Goal: Information Seeking & Learning: Learn about a topic

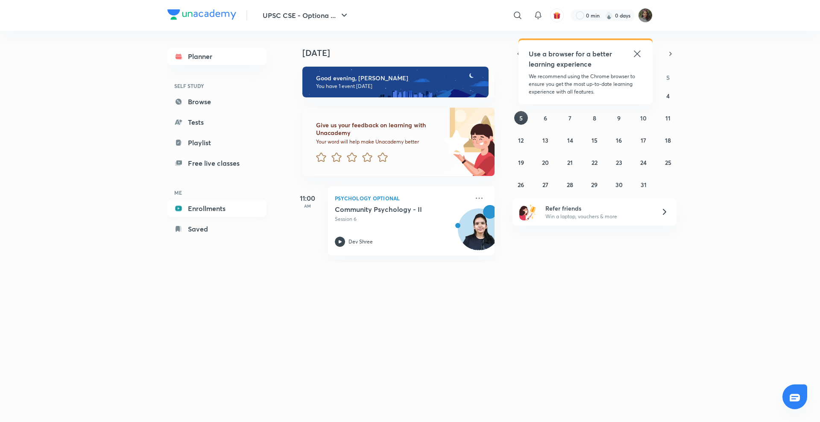
click at [211, 206] on link "Enrollments" at bounding box center [216, 208] width 99 height 17
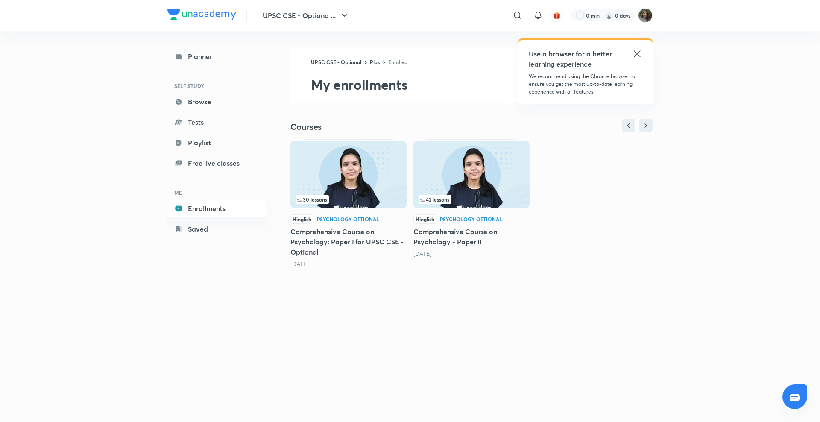
click at [448, 195] on span "42 lessons" at bounding box center [435, 199] width 32 height 9
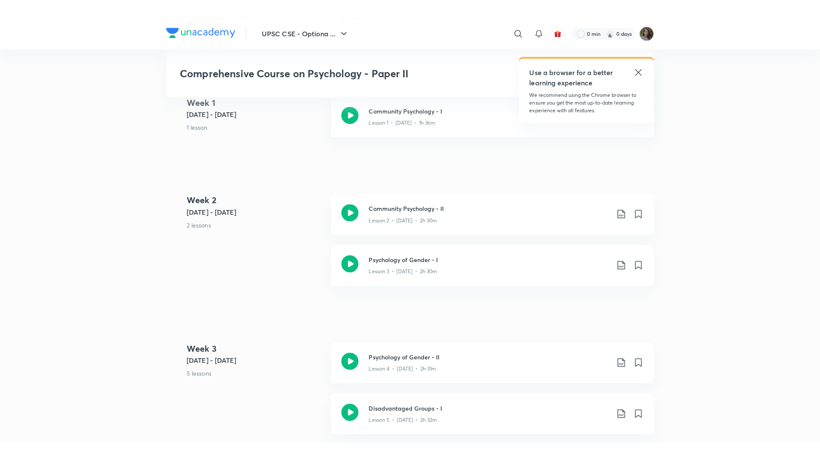
scroll to position [511, 0]
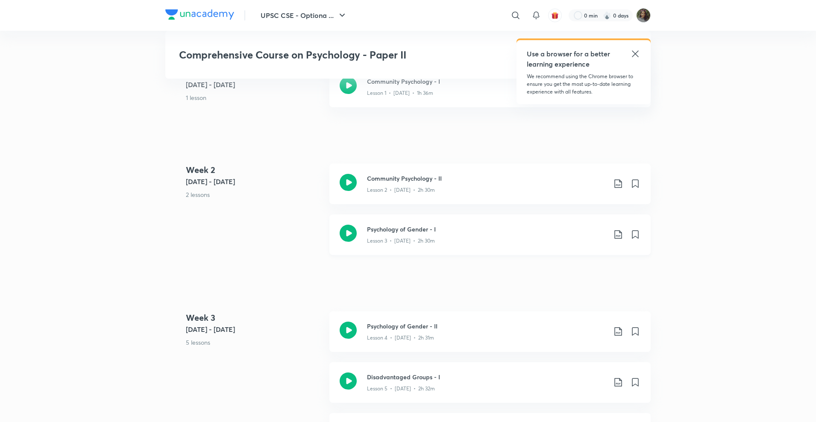
click at [485, 238] on div "Lesson 3 • [DATE] • 2h 30m" at bounding box center [486, 239] width 239 height 11
